Goal: Find specific page/section: Find specific page/section

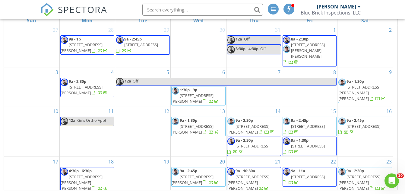
scroll to position [57, 0]
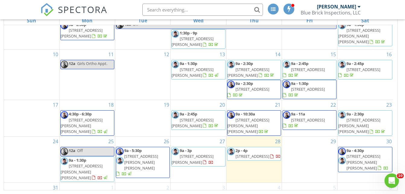
click at [263, 153] on span "3611 Oakwood Dr. , Dension 75020" at bounding box center [253, 155] width 34 height 5
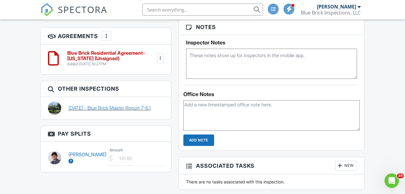
click at [151, 106] on link "[DATE] - Blue Brick Master Report 7-6.1" at bounding box center [109, 107] width 82 height 7
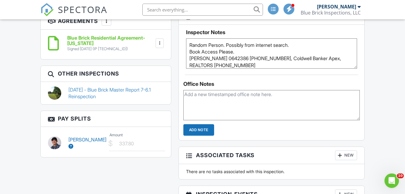
scroll to position [452, 0]
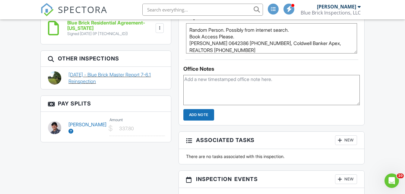
click at [120, 75] on link "08/28/2025 - Blue Brick Master Report 7-6.1 Reinspection" at bounding box center [115, 78] width 95 height 14
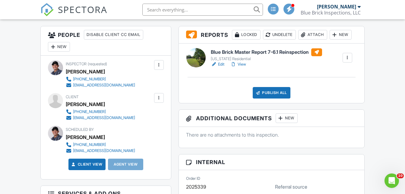
click at [347, 59] on div at bounding box center [347, 58] width 6 height 6
click at [292, 60] on div "[US_STATE] Residential" at bounding box center [266, 58] width 111 height 5
